Goal: Task Accomplishment & Management: Manage account settings

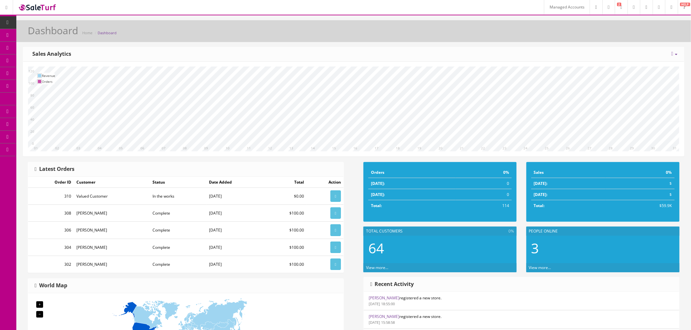
click at [544, 9] on link "Managed Accounts" at bounding box center [567, 7] width 46 height 14
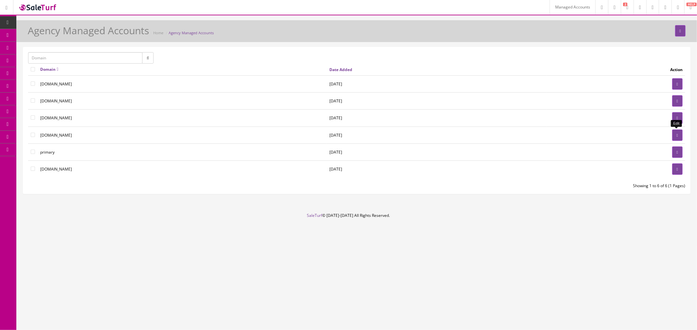
click at [675, 138] on link at bounding box center [677, 135] width 10 height 11
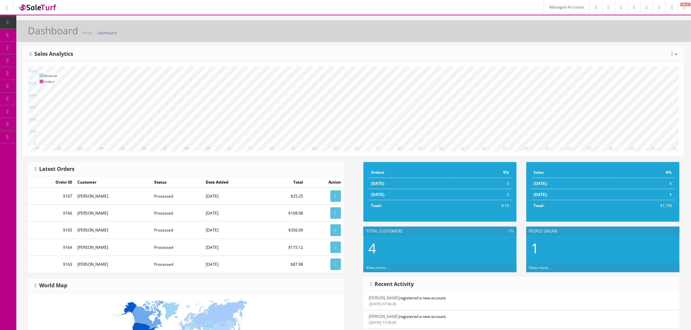
click at [67, 71] on link "Order List" at bounding box center [50, 73] width 69 height 13
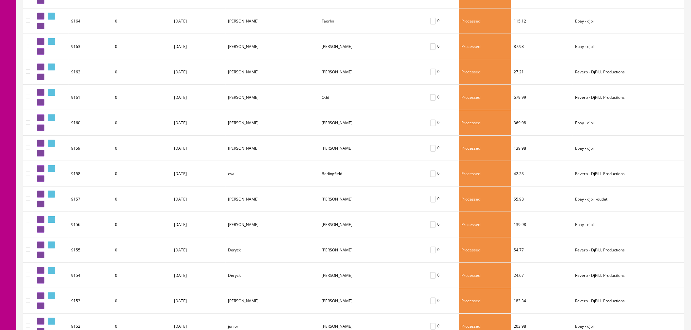
scroll to position [36, 0]
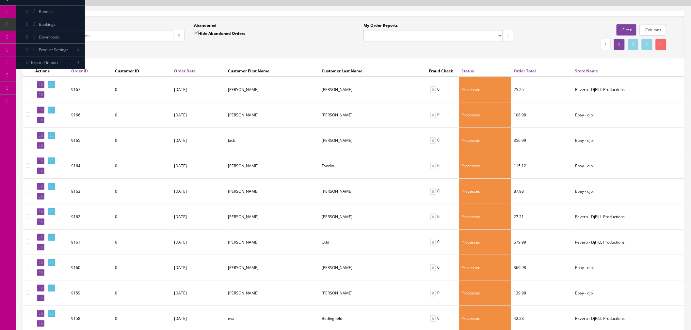
click at [62, 102] on link "Marketplaces" at bounding box center [50, 101] width 69 height 13
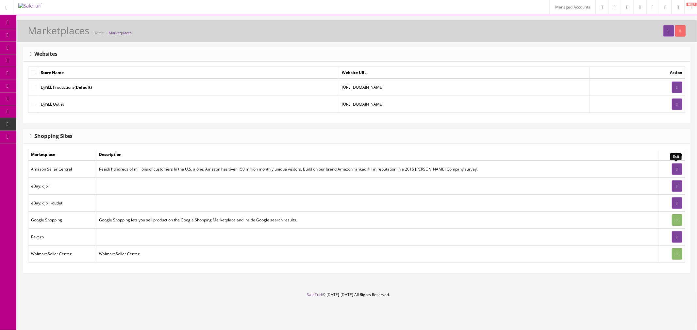
click at [676, 168] on icon at bounding box center [676, 170] width 1 height 4
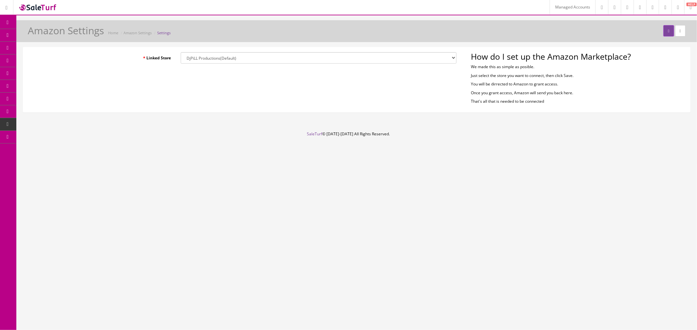
click at [45, 35] on span "Products" at bounding box center [47, 35] width 16 height 6
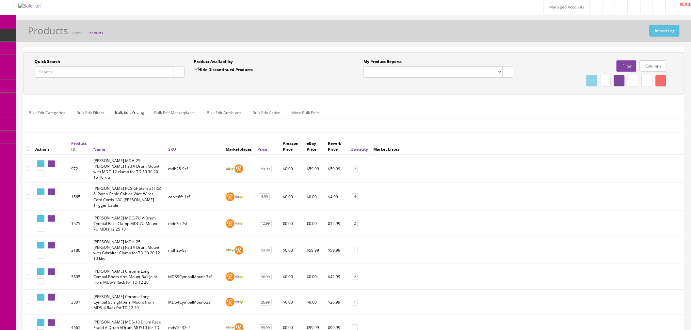
click at [104, 67] on input "Quick Search" at bounding box center [104, 71] width 139 height 11
paste input "mds9snaremount-9sf"
click at [179, 72] on icon "button" at bounding box center [179, 72] width 2 height 4
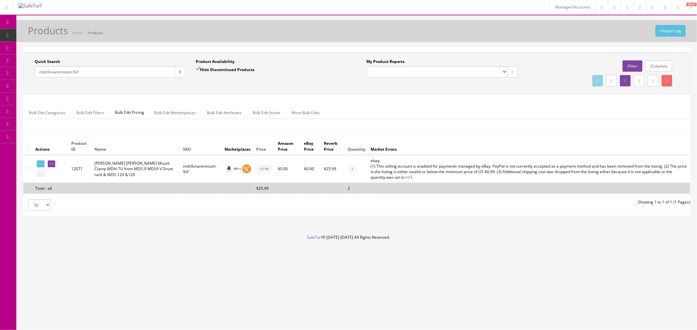
click at [121, 72] on input "mds9snaremount-9sf" at bounding box center [105, 71] width 140 height 11
paste input "pd140ds-54"
type input "pd140ds-54sf"
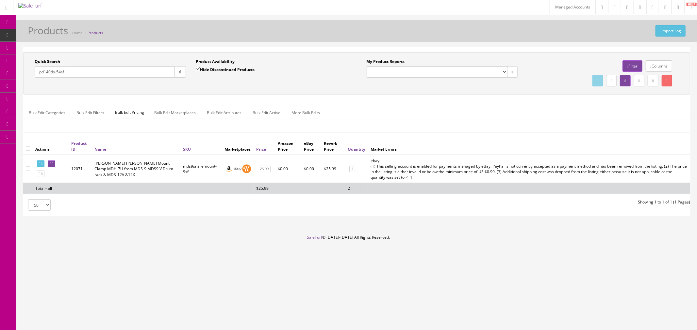
click at [180, 73] on icon "button" at bounding box center [180, 72] width 2 height 4
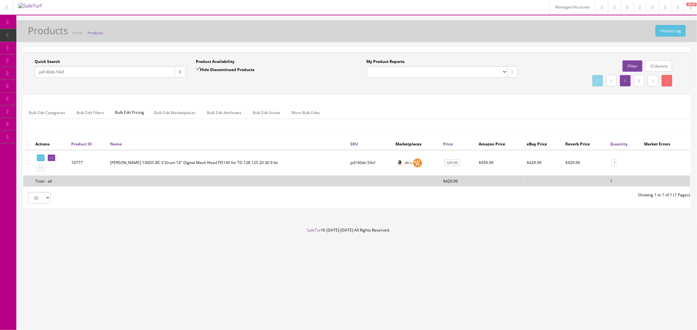
click at [44, 71] on span "Order List" at bounding box center [48, 74] width 18 height 6
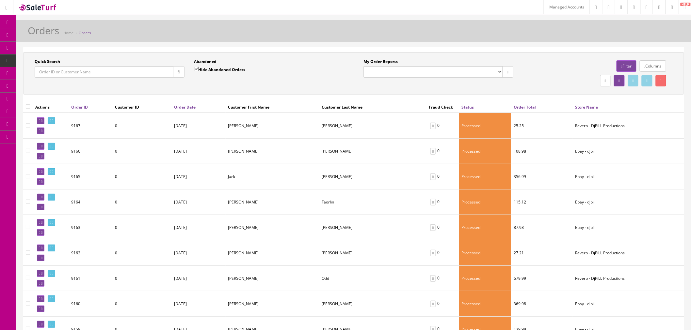
click at [621, 67] on link "Filter" at bounding box center [627, 65] width 20 height 11
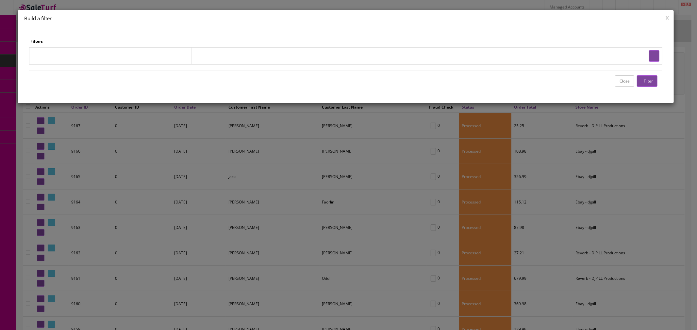
click at [646, 55] on td at bounding box center [426, 55] width 471 height 17
click at [649, 55] on button "button" at bounding box center [654, 55] width 10 height 11
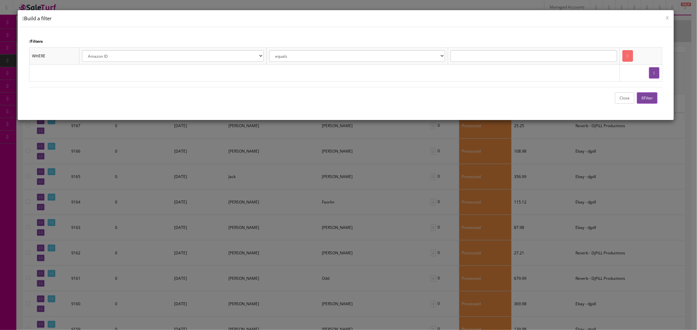
click at [174, 56] on select "Amazon ID eBay ID eBay Record # Order ID Jet ID Reverb ID Walmart ID Customer I…" at bounding box center [173, 55] width 182 height 11
select select "o.store_name"
click at [82, 50] on select "Amazon ID eBay ID eBay Record # Order ID Jet ID Reverb ID Walmart ID Customer I…" at bounding box center [173, 55] width 182 height 11
click at [328, 58] on select "equals is like is not like is greater than is greater than or equal to is less …" at bounding box center [357, 55] width 176 height 11
select select "like"
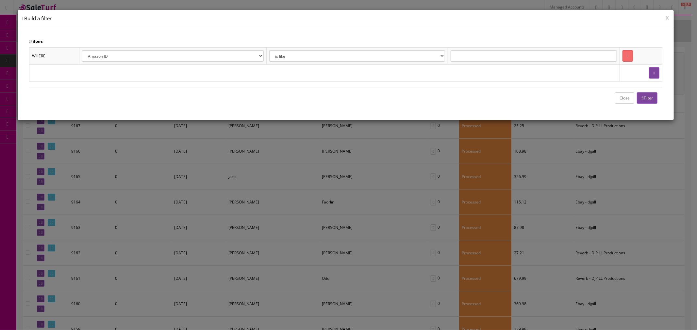
click at [270, 50] on select "equals is like is not like is greater than is greater than or equal to is less …" at bounding box center [357, 55] width 176 height 11
click at [480, 50] on input "text" at bounding box center [533, 55] width 166 height 11
type input "Amazon"
click at [654, 103] on button "Filter" at bounding box center [646, 97] width 21 height 11
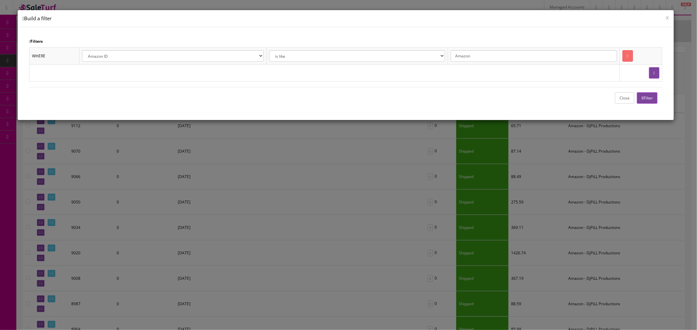
click at [622, 102] on button "Close" at bounding box center [624, 97] width 19 height 11
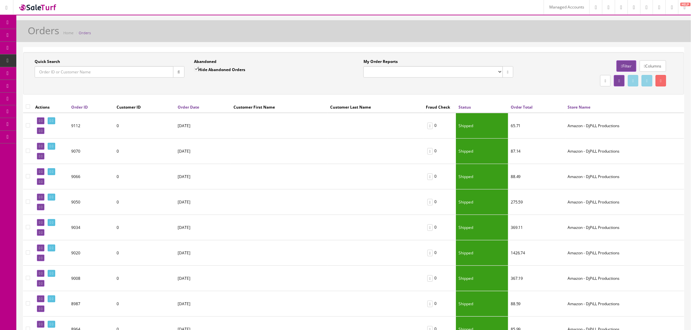
drag, startPoint x: 198, startPoint y: 126, endPoint x: 190, endPoint y: 126, distance: 8.2
click at [190, 126] on td "08/05/2025" at bounding box center [203, 126] width 56 height 26
drag, startPoint x: 190, startPoint y: 152, endPoint x: 197, endPoint y: 152, distance: 7.5
click at [197, 152] on td "07/23/2025" at bounding box center [203, 151] width 56 height 25
click at [101, 74] on input "Quick Search" at bounding box center [104, 71] width 139 height 11
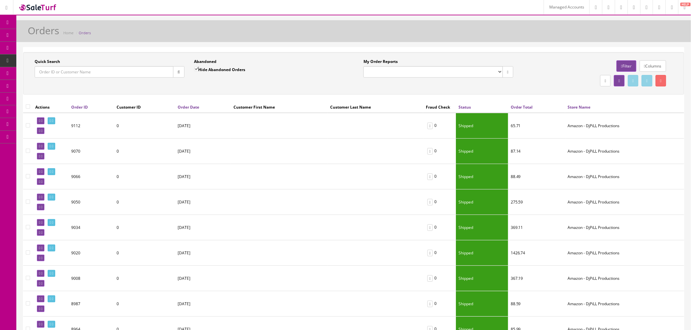
paste input "mds9snaremount-9sf"
type input "mds9snaremount-9sf"
click at [55, 36] on span "Products" at bounding box center [47, 35] width 16 height 6
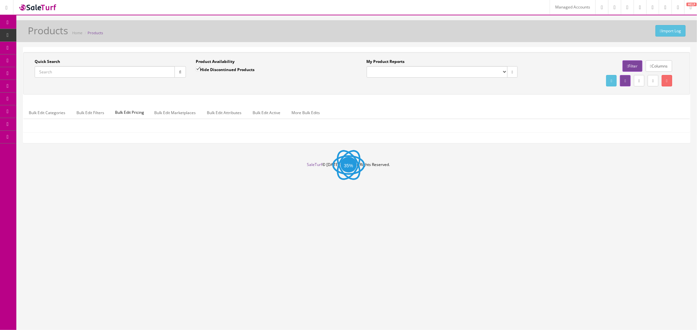
click at [120, 71] on input "Quick Search" at bounding box center [105, 71] width 140 height 11
paste input "mds9snaremount-9sf"
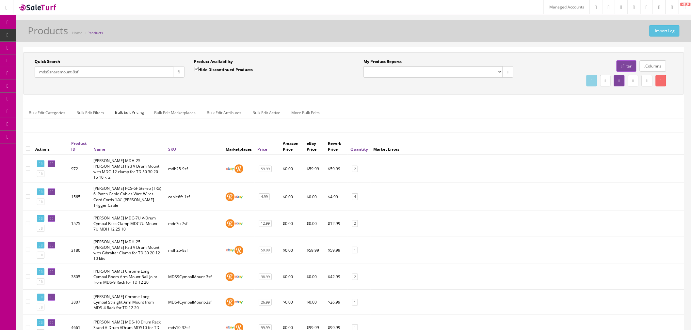
type input "mds9snaremount-9sf"
click at [180, 72] on button "button" at bounding box center [178, 71] width 11 height 11
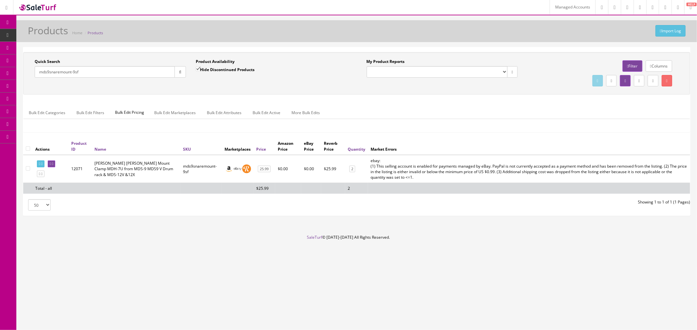
click at [62, 84] on span "Product Settings" at bounding box center [54, 86] width 30 height 6
click at [61, 99] on link "Categories" at bounding box center [50, 99] width 69 height 13
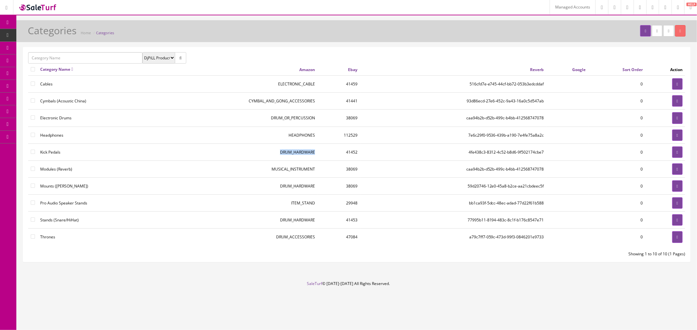
drag, startPoint x: 278, startPoint y: 154, endPoint x: 314, endPoint y: 153, distance: 35.9
click at [314, 153] on td "DRUM_HARDWARE" at bounding box center [237, 152] width 161 height 17
drag, startPoint x: 268, startPoint y: 118, endPoint x: 314, endPoint y: 119, distance: 45.7
click at [314, 119] on td "DRUM_OR_PERCUSSION" at bounding box center [237, 118] width 161 height 17
copy td "DRUM_OR_PERCUSSION"
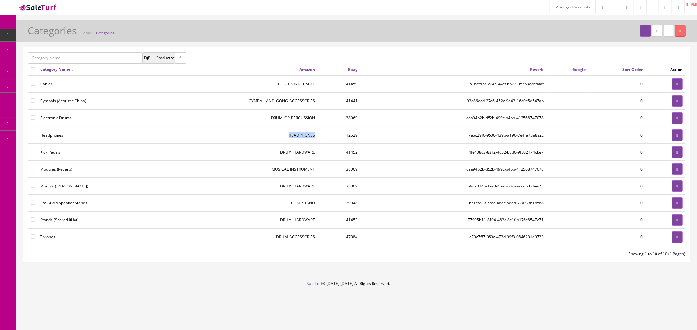
drag, startPoint x: 285, startPoint y: 136, endPoint x: 314, endPoint y: 135, distance: 28.8
click at [314, 135] on td "HEADPHONES" at bounding box center [237, 135] width 161 height 17
copy td "HEADPHONES"
drag, startPoint x: 275, startPoint y: 153, endPoint x: 313, endPoint y: 153, distance: 37.9
click at [313, 153] on td "DRUM_HARDWARE" at bounding box center [237, 152] width 161 height 17
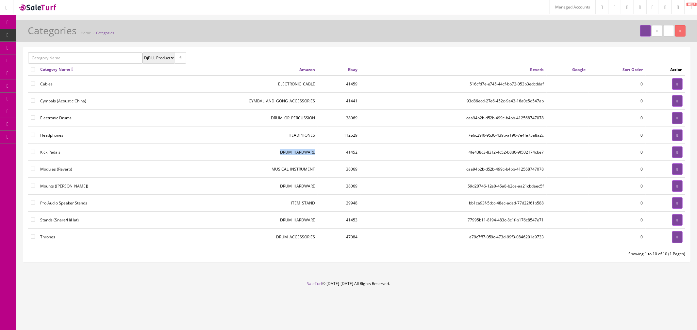
copy td "DRUM_HARDWARE"
click at [269, 171] on td "MUSICAL_INSTRUMENT" at bounding box center [237, 169] width 161 height 17
click at [676, 169] on icon at bounding box center [676, 170] width 1 height 4
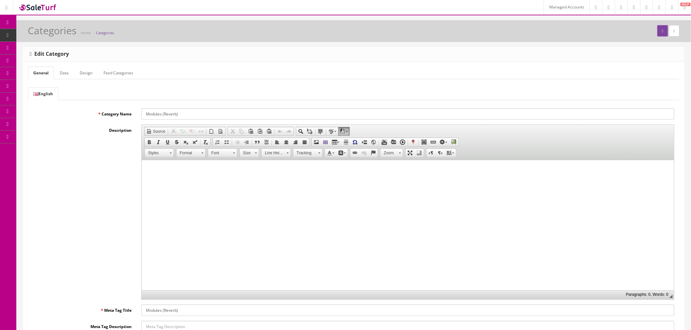
click at [106, 77] on link "Feed Categories" at bounding box center [118, 73] width 40 height 13
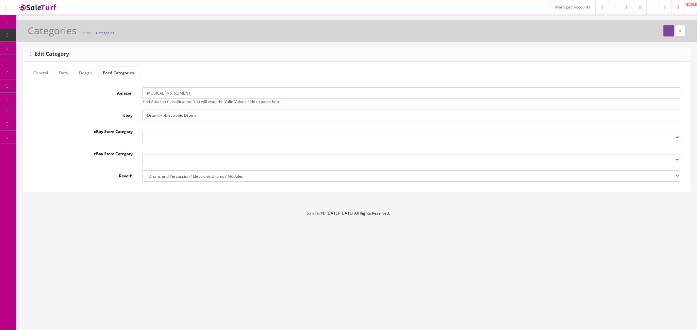
click at [195, 93] on input "MUSICAL_INSTRUMENT" at bounding box center [411, 93] width 538 height 11
click at [33, 73] on link "General" at bounding box center [40, 73] width 25 height 13
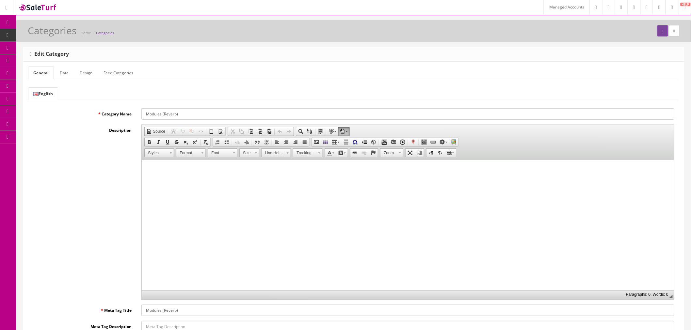
click at [122, 71] on link "Feed Categories" at bounding box center [118, 73] width 40 height 13
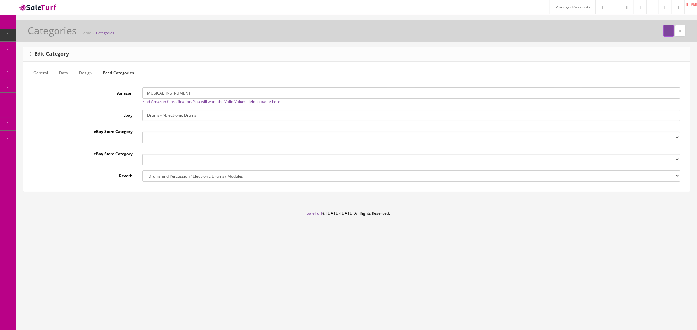
click at [177, 88] on input "MUSICAL_INSTRUMENT" at bounding box center [411, 93] width 538 height 11
paste input "DRUM_OR_PERCUSSION"
type input "DRUM_OR_PERCUSSION"
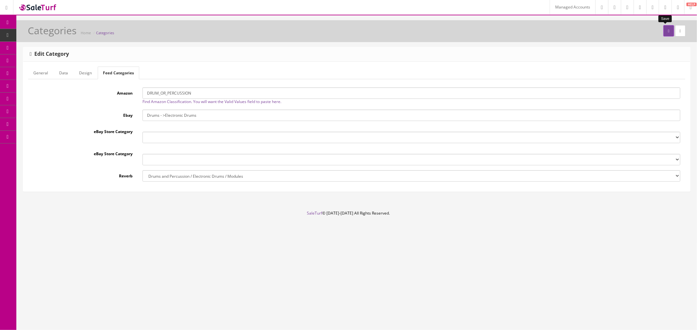
click at [663, 30] on button "submit" at bounding box center [668, 30] width 10 height 11
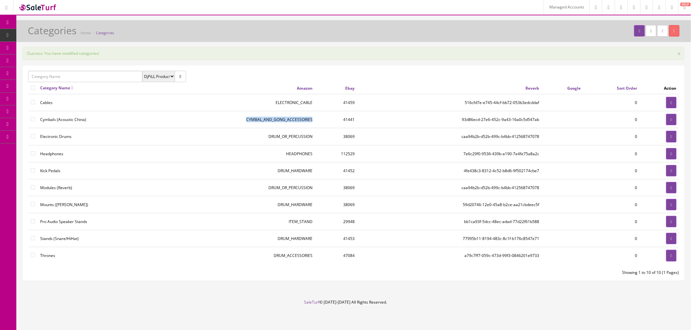
drag, startPoint x: 246, startPoint y: 118, endPoint x: 310, endPoint y: 119, distance: 64.7
click at [310, 119] on td "CYMBAL_AND_GONG_ACCESSORIES" at bounding box center [235, 119] width 159 height 17
copy td "CYMBAL_AND_GONG_ACCESSORIES"
drag, startPoint x: 271, startPoint y: 255, endPoint x: 311, endPoint y: 256, distance: 39.5
click at [311, 256] on td "DRUM_ACCESSORIES" at bounding box center [235, 256] width 159 height 17
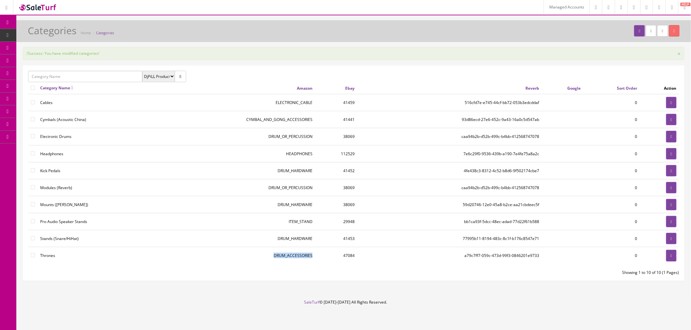
copy td "DRUM_ACCESSORIES"
